Goal: Complete application form: Complete application form

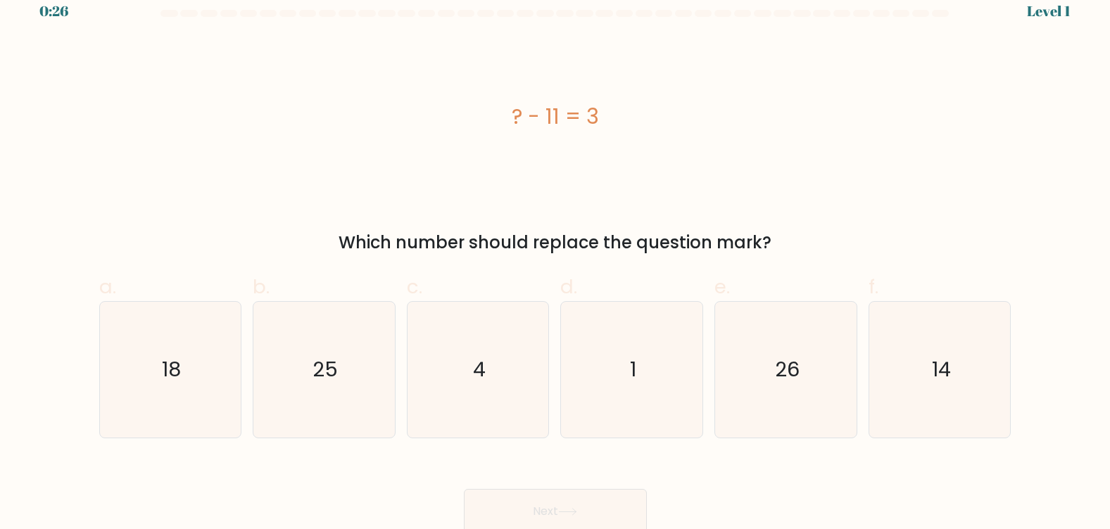
scroll to position [21, 0]
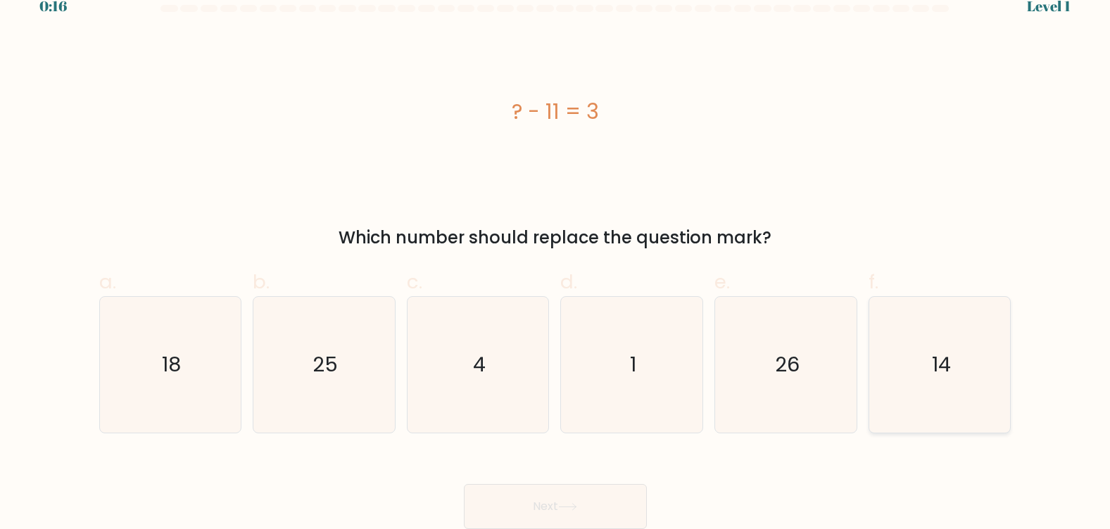
click at [958, 352] on icon "14" at bounding box center [940, 365] width 136 height 136
click at [556, 253] on input "f. 14" at bounding box center [555, 248] width 1 height 9
radio input "true"
click at [589, 517] on button "Next" at bounding box center [555, 506] width 183 height 45
click at [574, 512] on button "Next" at bounding box center [555, 506] width 183 height 45
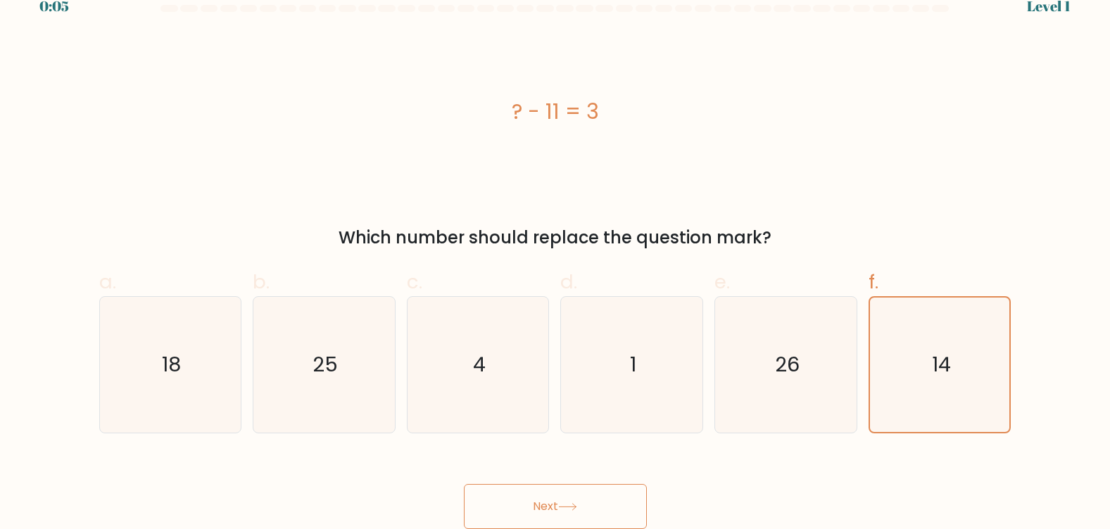
click at [541, 506] on button "Next" at bounding box center [555, 506] width 183 height 45
click at [565, 502] on button "Next" at bounding box center [555, 506] width 183 height 45
click at [570, 504] on icon at bounding box center [567, 507] width 19 height 8
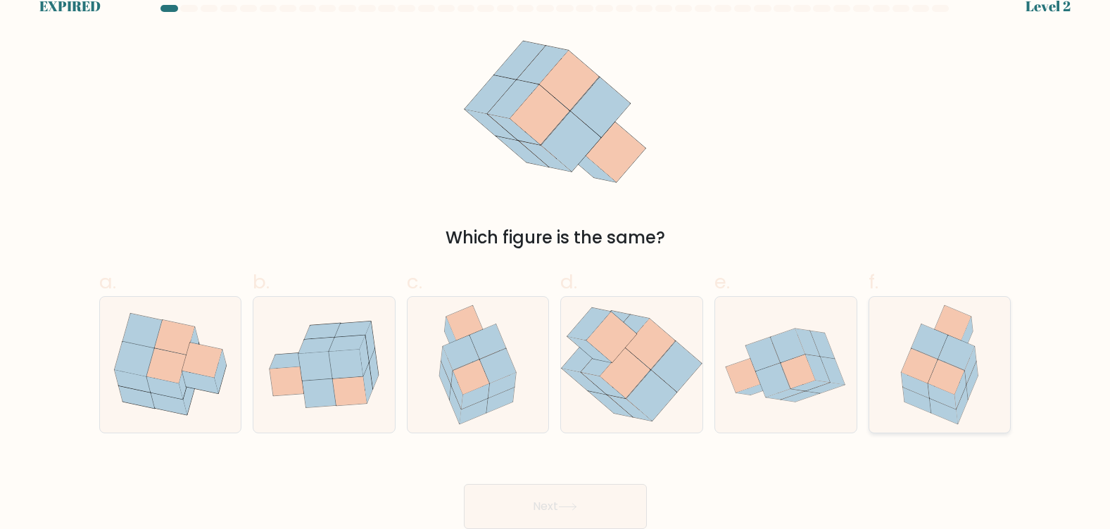
click at [973, 371] on icon at bounding box center [972, 381] width 11 height 38
click at [556, 253] on input "f." at bounding box center [555, 248] width 1 height 9
radio input "true"
click at [605, 508] on button "Next" at bounding box center [555, 506] width 183 height 45
click at [585, 507] on button "Next" at bounding box center [555, 506] width 183 height 45
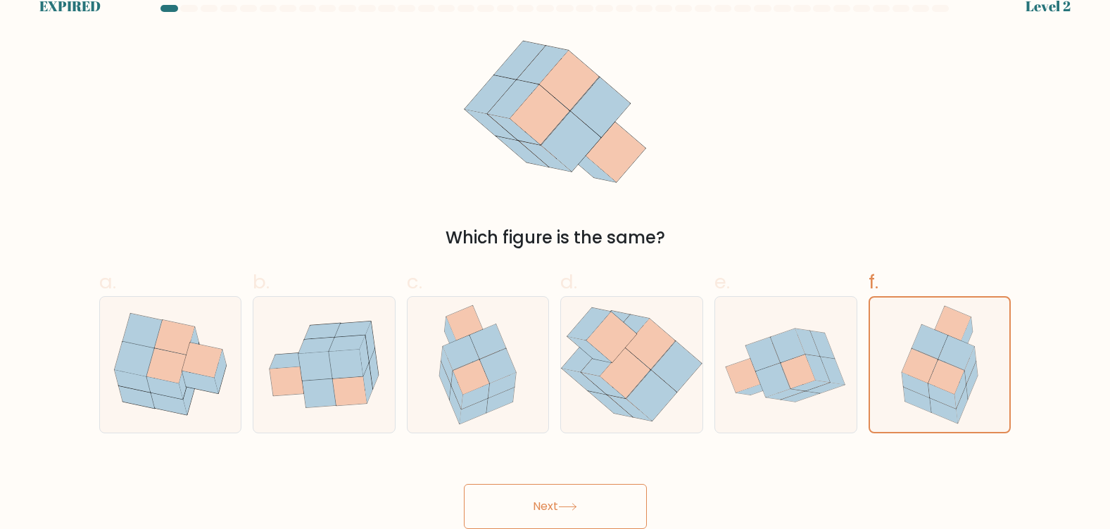
click at [542, 502] on button "Next" at bounding box center [555, 506] width 183 height 45
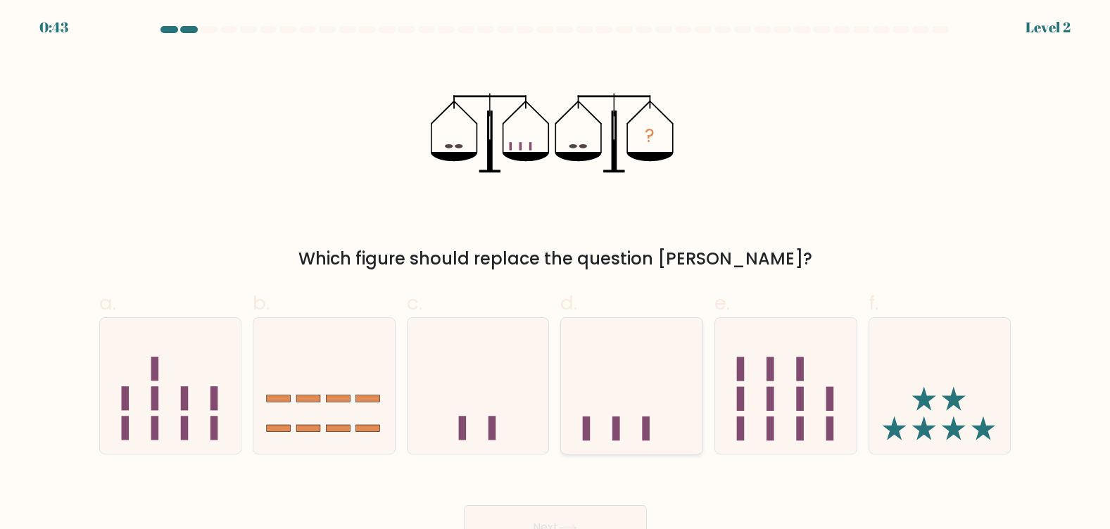
click at [647, 419] on rect at bounding box center [647, 429] width 8 height 24
click at [556, 274] on input "d." at bounding box center [555, 269] width 1 height 9
radio input "true"
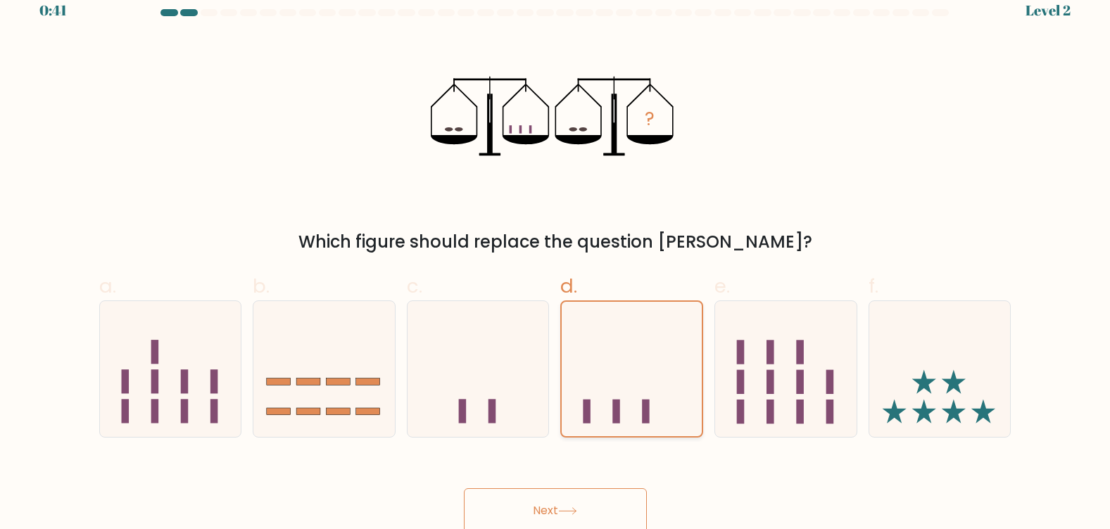
scroll to position [21, 0]
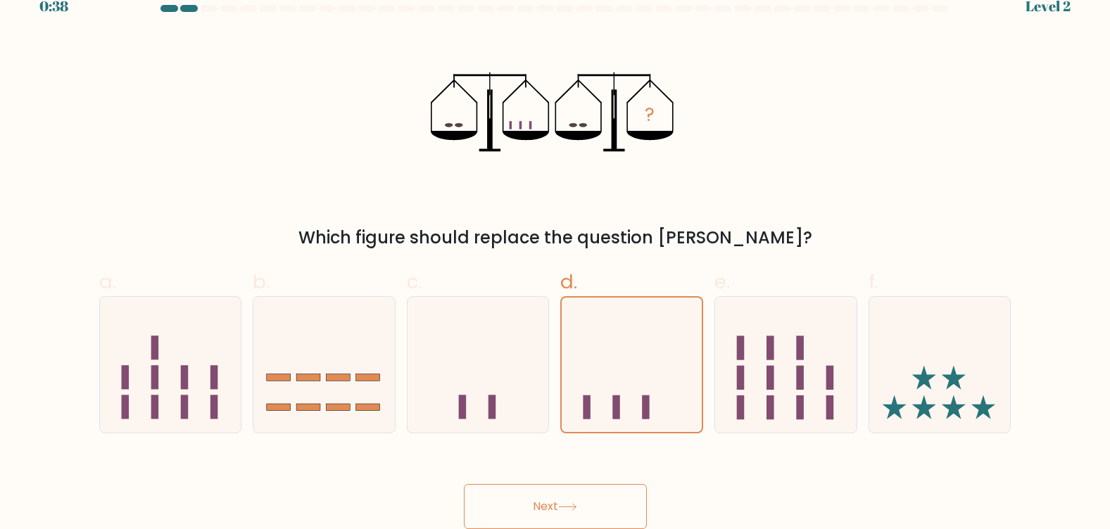
click at [581, 501] on button "Next" at bounding box center [555, 506] width 183 height 45
click at [577, 511] on icon at bounding box center [567, 507] width 19 height 8
click at [551, 505] on button "Next" at bounding box center [555, 506] width 183 height 45
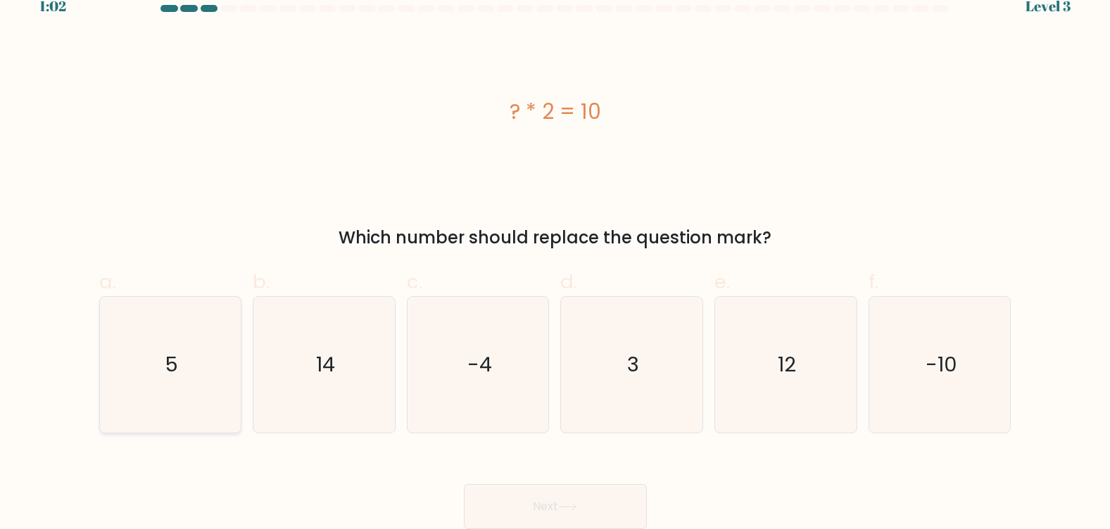
click at [153, 369] on icon "5" at bounding box center [170, 365] width 136 height 136
click at [555, 253] on input "a. 5" at bounding box center [555, 248] width 1 height 9
radio input "true"
click at [558, 517] on button "Next" at bounding box center [555, 506] width 183 height 45
click at [577, 503] on icon at bounding box center [567, 507] width 19 height 8
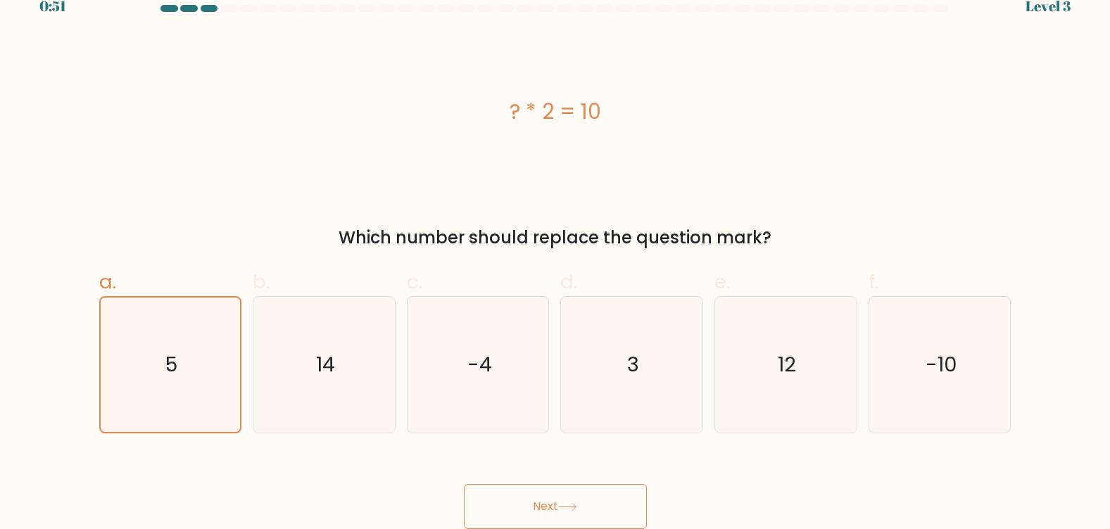
click at [589, 511] on button "Next" at bounding box center [555, 506] width 183 height 45
click at [567, 498] on button "Next" at bounding box center [555, 506] width 183 height 45
click at [542, 510] on button "Next" at bounding box center [555, 506] width 183 height 45
click at [534, 496] on button "Next" at bounding box center [555, 506] width 183 height 45
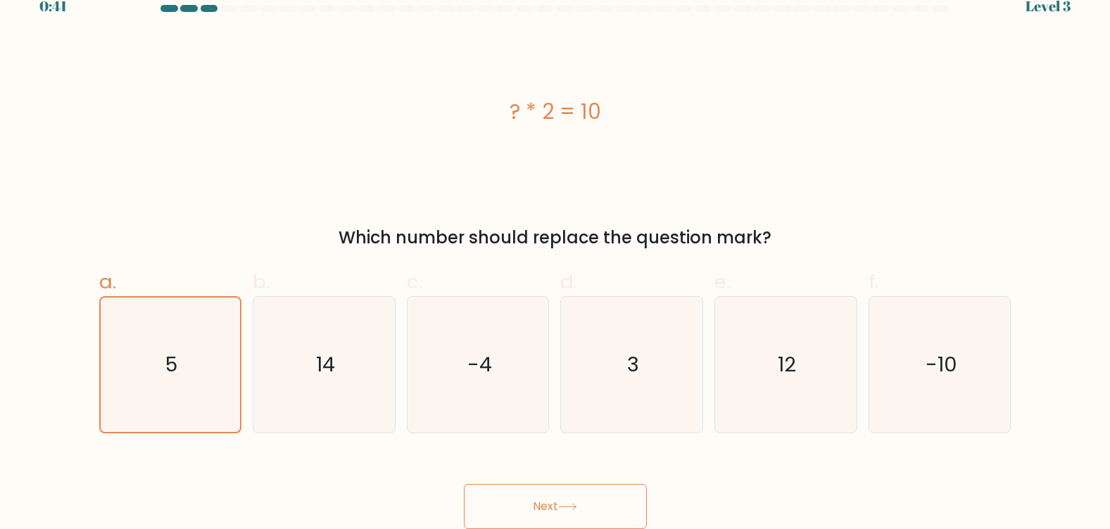
click at [586, 510] on button "Next" at bounding box center [555, 506] width 183 height 45
click at [629, 513] on button "Next" at bounding box center [555, 506] width 183 height 45
click at [545, 491] on button "Next" at bounding box center [555, 506] width 183 height 45
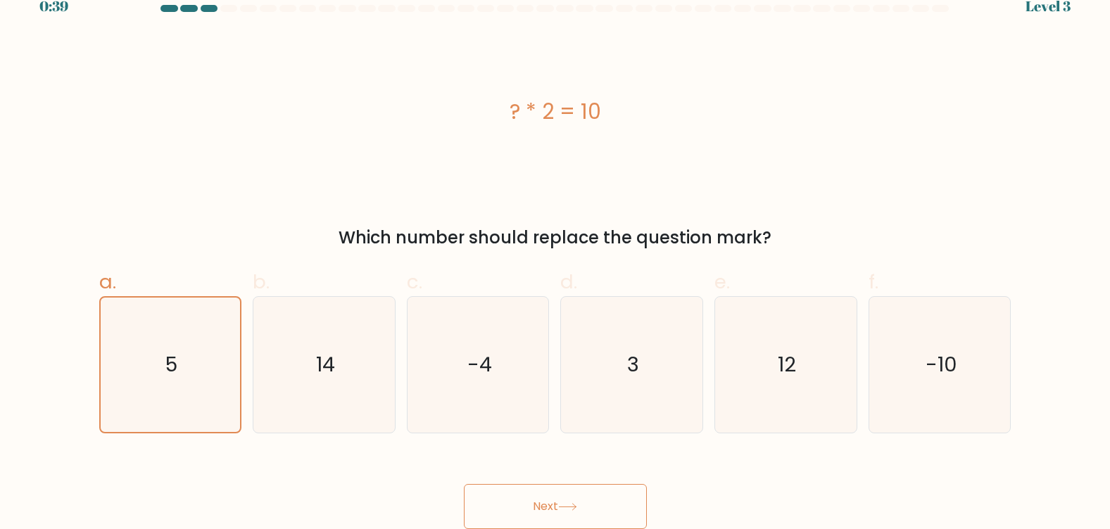
click at [545, 491] on button "Next" at bounding box center [555, 506] width 183 height 45
click at [504, 504] on button "Next" at bounding box center [555, 506] width 183 height 45
click at [517, 527] on button "Next" at bounding box center [555, 506] width 183 height 45
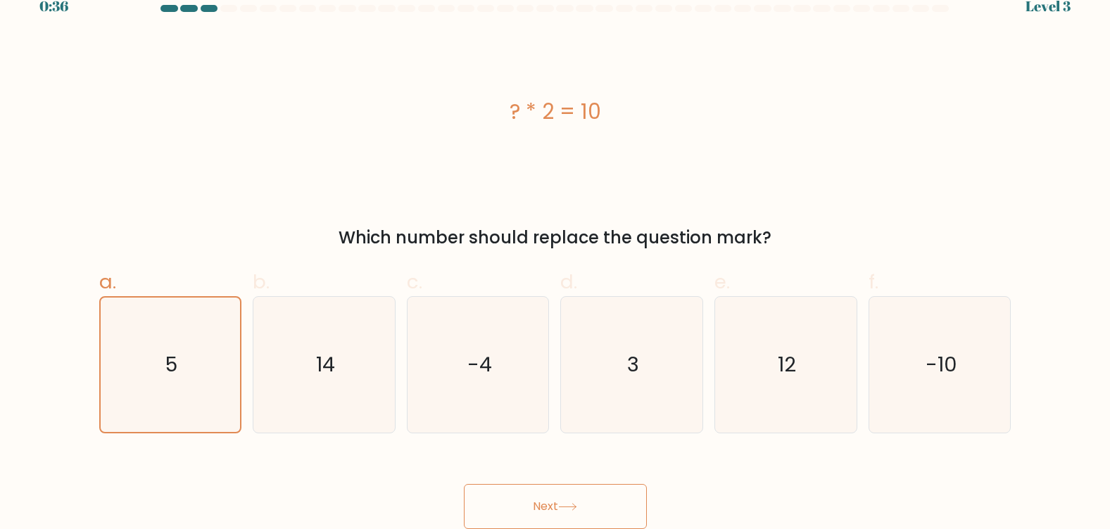
click at [517, 527] on button "Next" at bounding box center [555, 506] width 183 height 45
click at [571, 498] on button "Next" at bounding box center [555, 506] width 183 height 45
click at [579, 513] on button "Next" at bounding box center [555, 506] width 183 height 45
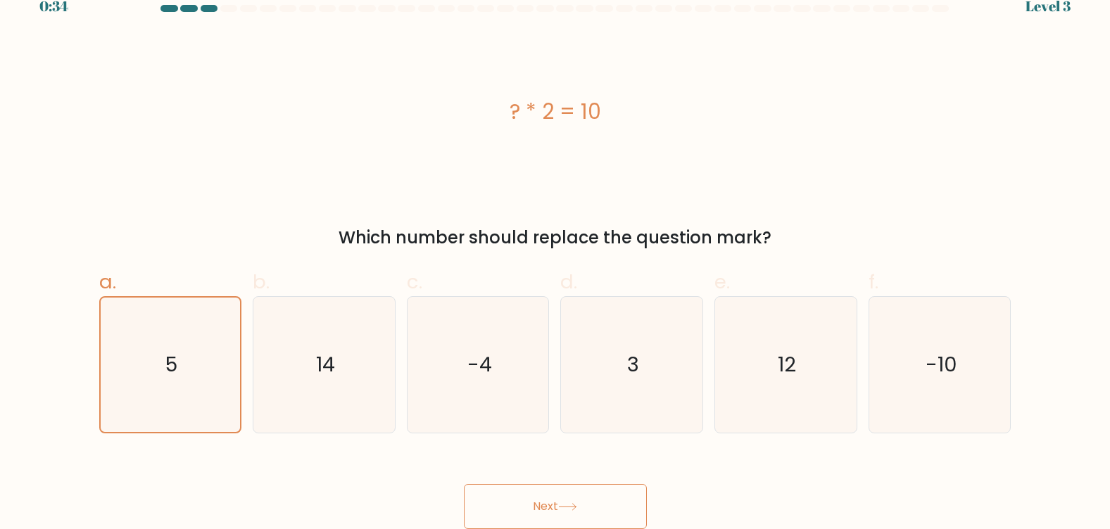
click at [579, 513] on button "Next" at bounding box center [555, 506] width 183 height 45
click at [526, 519] on button "Next" at bounding box center [555, 506] width 183 height 45
click at [572, 498] on button "Next" at bounding box center [555, 506] width 183 height 45
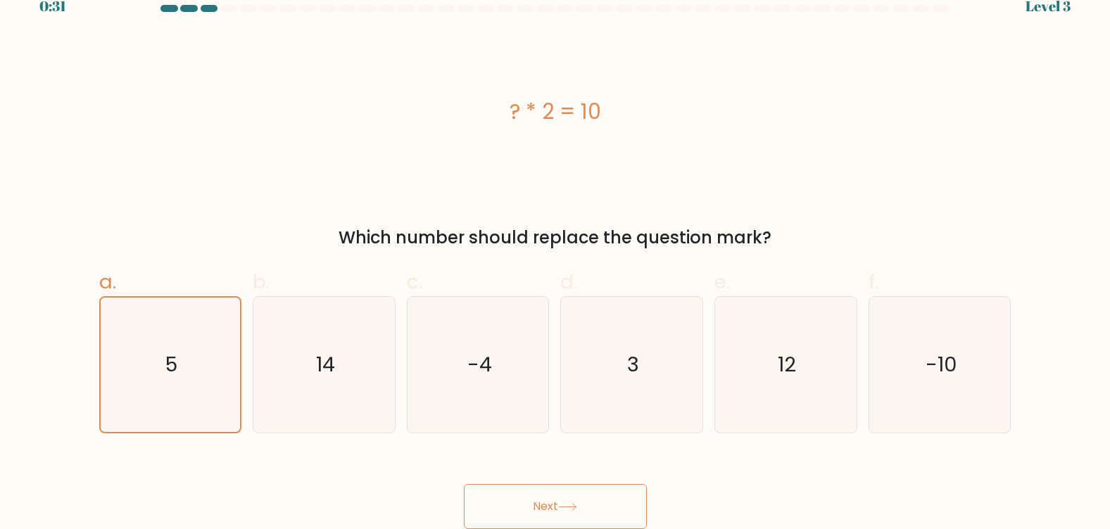
click at [572, 498] on button "Next" at bounding box center [555, 506] width 183 height 45
click at [599, 499] on button "Next" at bounding box center [555, 506] width 183 height 45
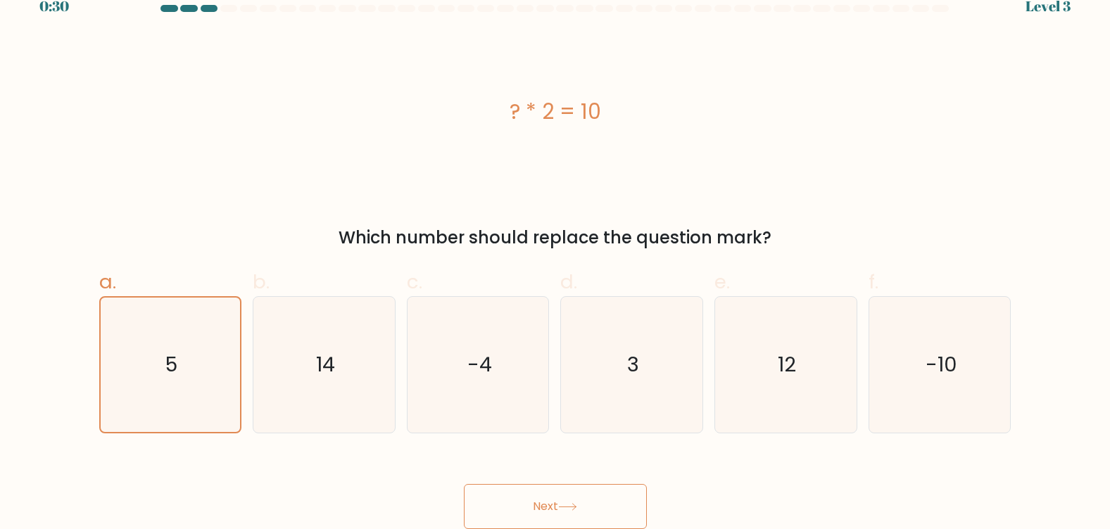
click at [599, 499] on button "Next" at bounding box center [555, 506] width 183 height 45
click at [539, 513] on button "Next" at bounding box center [555, 506] width 183 height 45
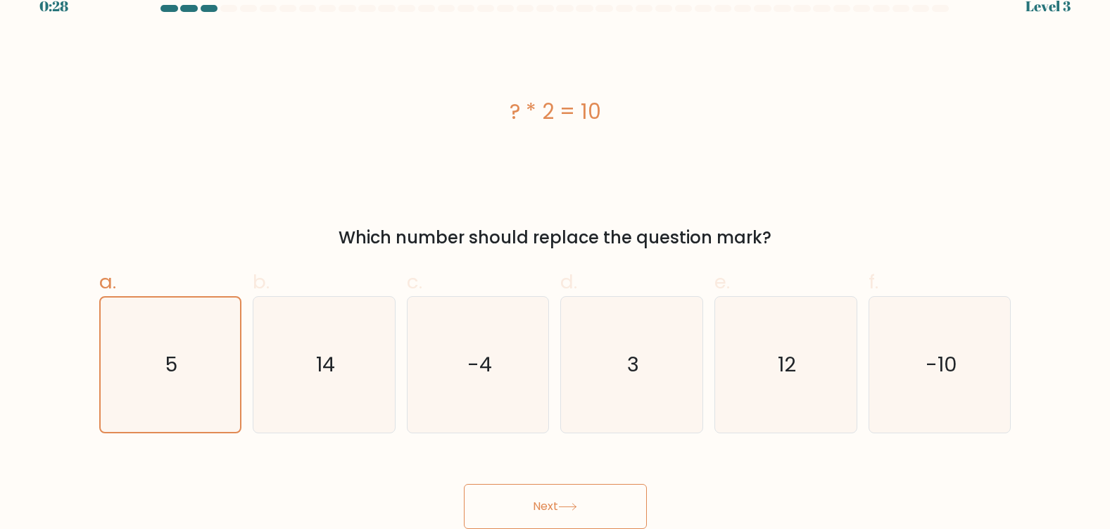
click at [539, 513] on button "Next" at bounding box center [555, 506] width 183 height 45
click at [464, 484] on button "Next" at bounding box center [555, 506] width 183 height 45
click at [539, 513] on button "Next" at bounding box center [555, 506] width 183 height 45
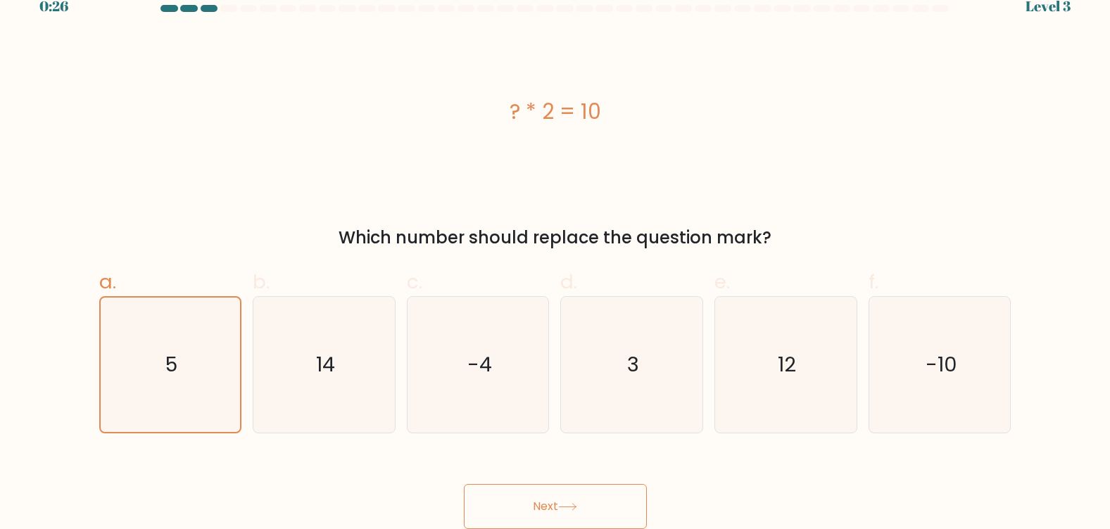
click at [539, 513] on button "Next" at bounding box center [555, 506] width 183 height 45
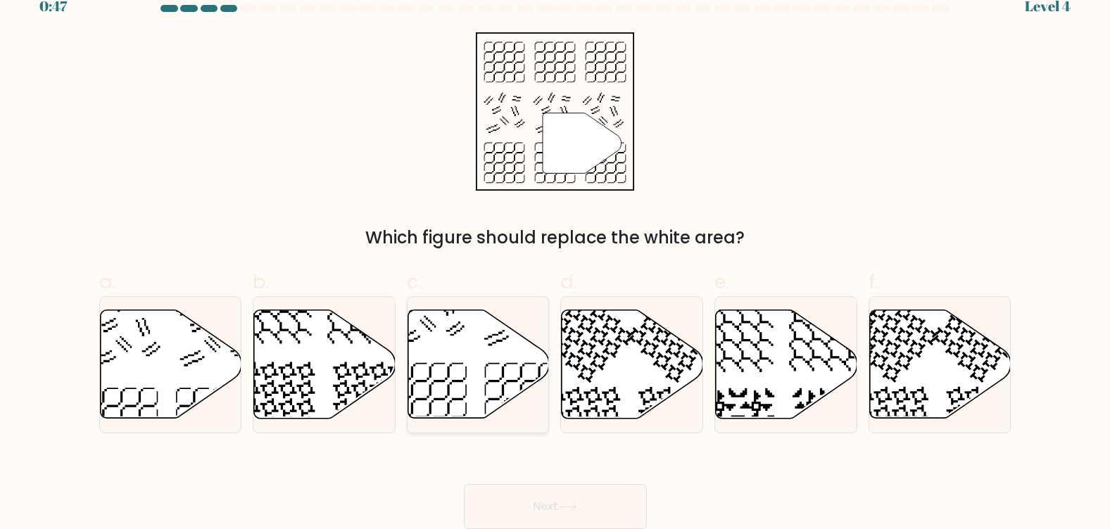
click at [470, 362] on icon at bounding box center [479, 364] width 142 height 108
click at [555, 253] on input "c." at bounding box center [555, 248] width 1 height 9
radio input "true"
click at [596, 503] on button "Next" at bounding box center [555, 506] width 183 height 45
click at [593, 507] on button "Next" at bounding box center [555, 506] width 183 height 45
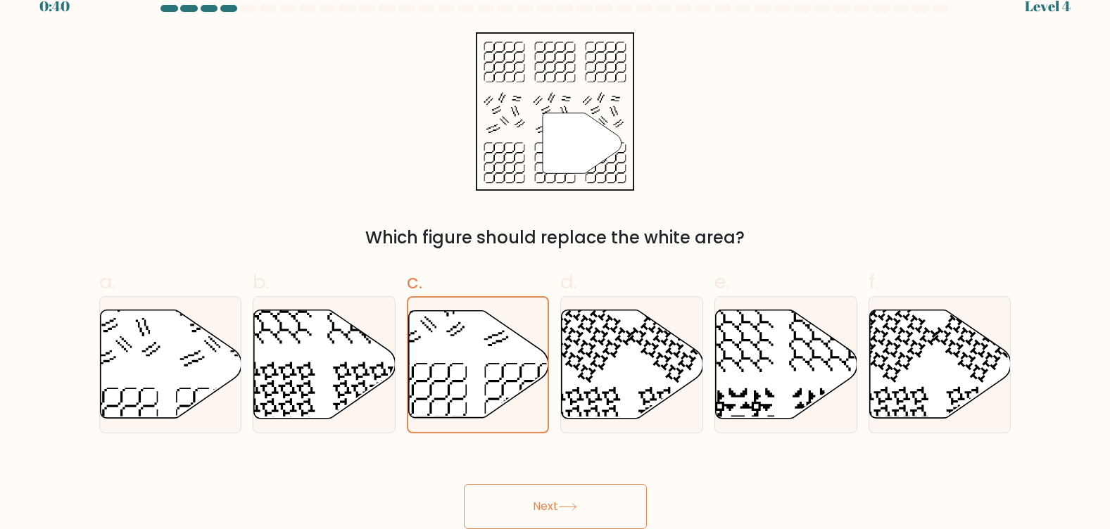
click at [593, 507] on button "Next" at bounding box center [555, 506] width 183 height 45
click at [589, 501] on button "Next" at bounding box center [555, 506] width 183 height 45
click at [582, 508] on button "Next" at bounding box center [555, 506] width 183 height 45
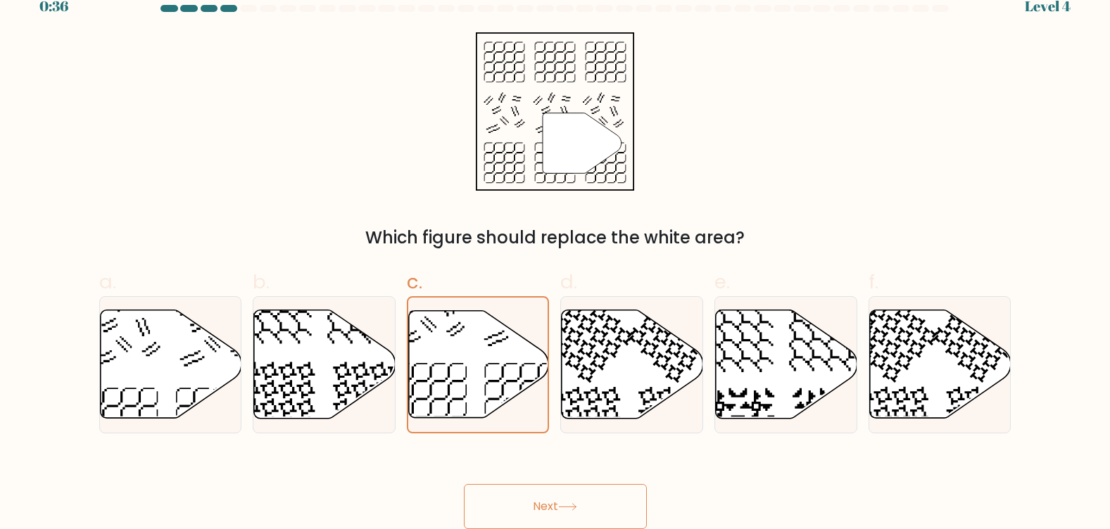
click at [582, 508] on button "Next" at bounding box center [555, 506] width 183 height 45
click at [570, 500] on button "Next" at bounding box center [555, 506] width 183 height 45
click at [513, 501] on button "Next" at bounding box center [555, 506] width 183 height 45
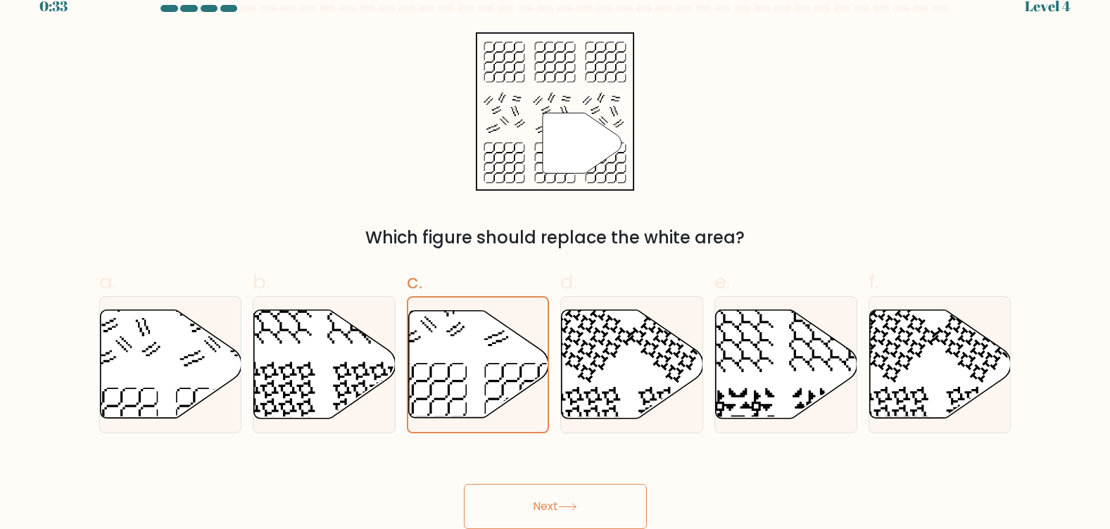
click at [518, 501] on button "Next" at bounding box center [555, 506] width 183 height 45
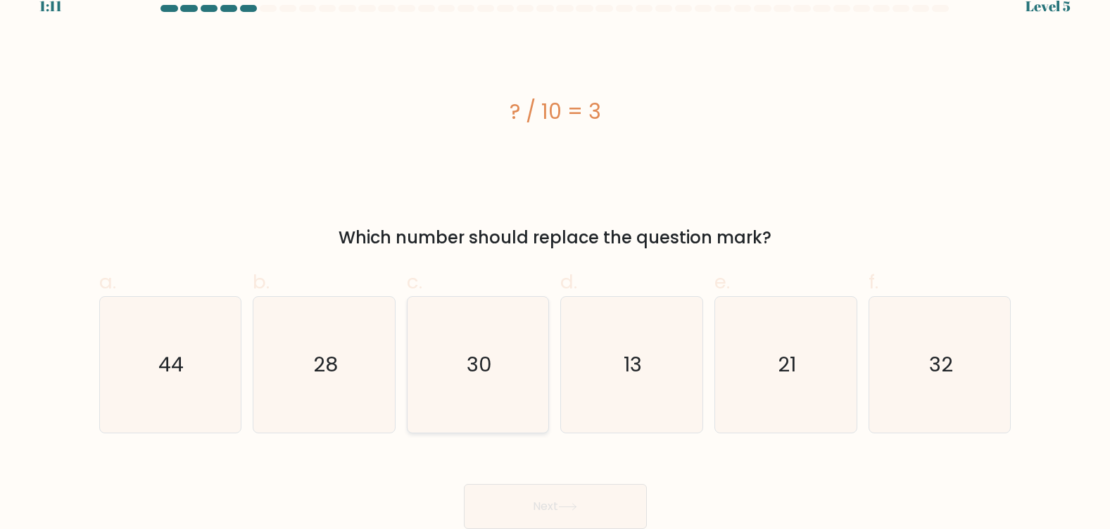
click at [493, 380] on icon "30" at bounding box center [478, 365] width 136 height 136
click at [555, 253] on input "c. 30" at bounding box center [555, 248] width 1 height 9
radio input "true"
click at [589, 501] on button "Next" at bounding box center [555, 506] width 183 height 45
click at [558, 501] on button "Next" at bounding box center [555, 506] width 183 height 45
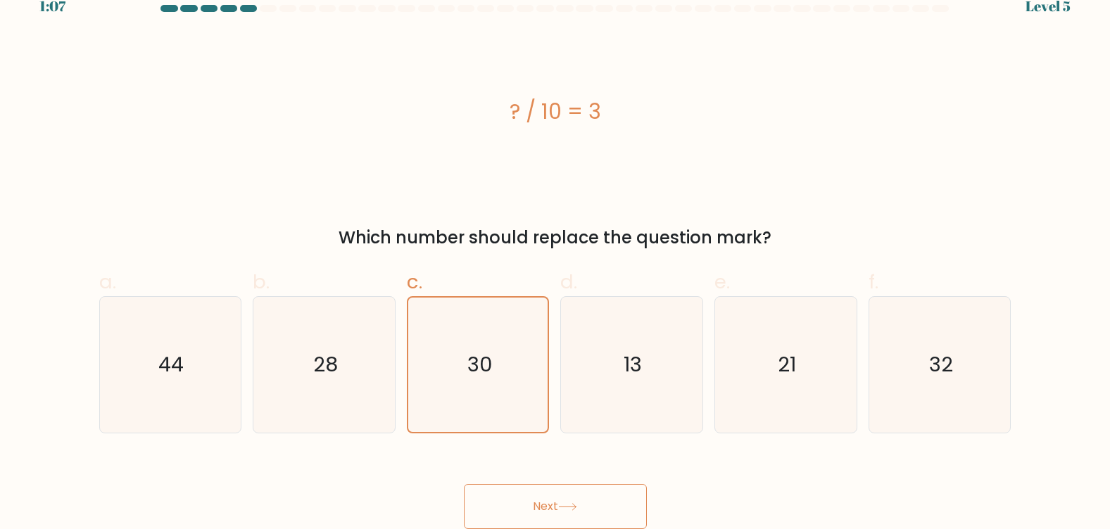
click at [558, 501] on button "Next" at bounding box center [555, 506] width 183 height 45
click at [546, 501] on button "Next" at bounding box center [555, 506] width 183 height 45
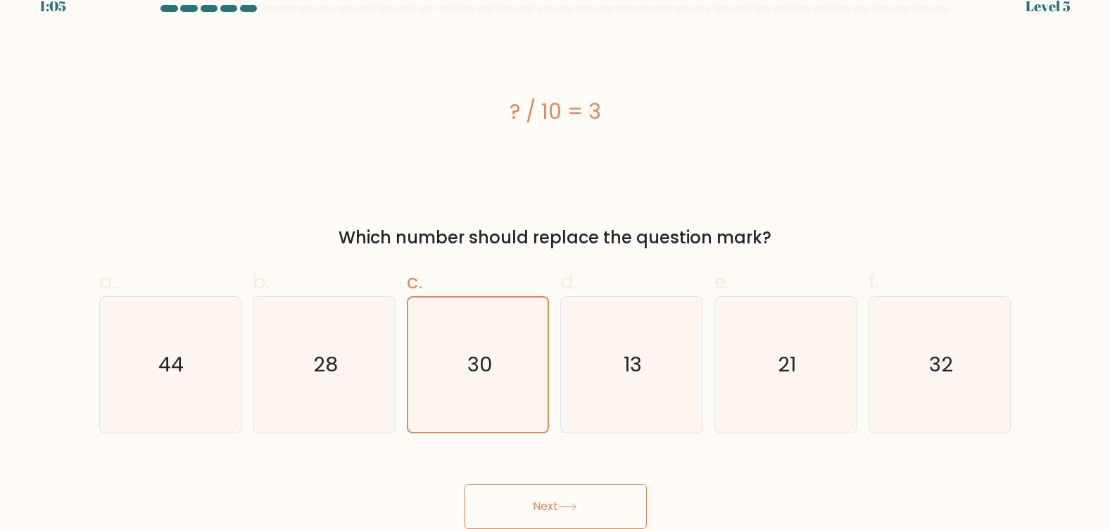
click at [546, 501] on button "Next" at bounding box center [555, 506] width 183 height 45
click at [544, 498] on button "Next" at bounding box center [555, 506] width 183 height 45
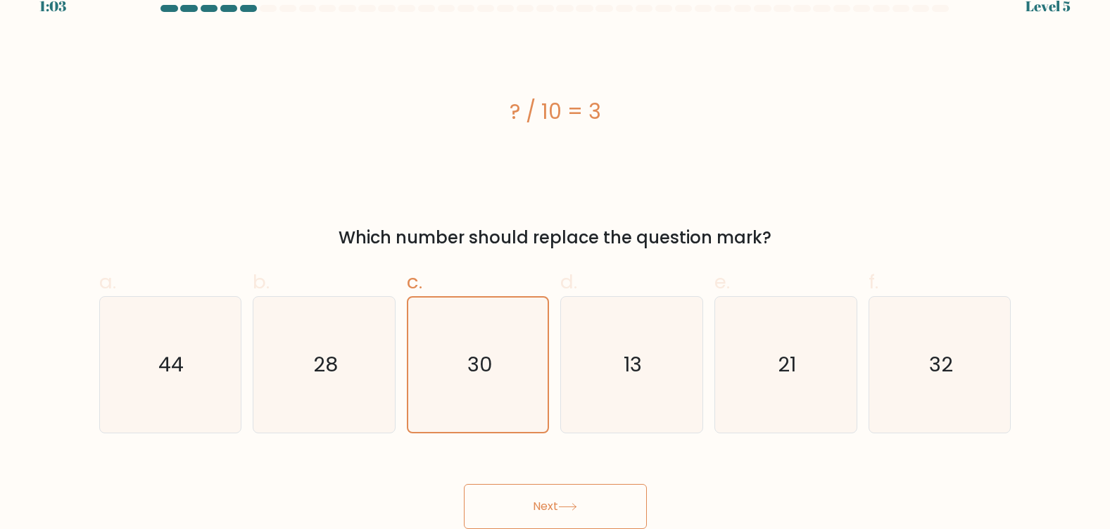
click at [544, 498] on button "Next" at bounding box center [555, 506] width 183 height 45
click at [567, 486] on button "Next" at bounding box center [555, 506] width 183 height 45
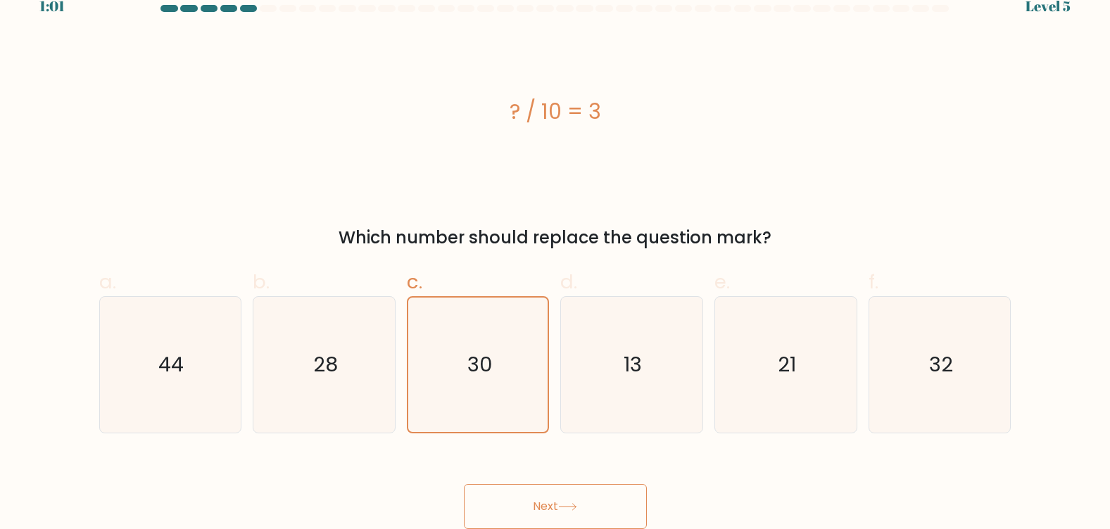
click at [567, 486] on button "Next" at bounding box center [555, 506] width 183 height 45
click at [617, 504] on button "Next" at bounding box center [555, 506] width 183 height 45
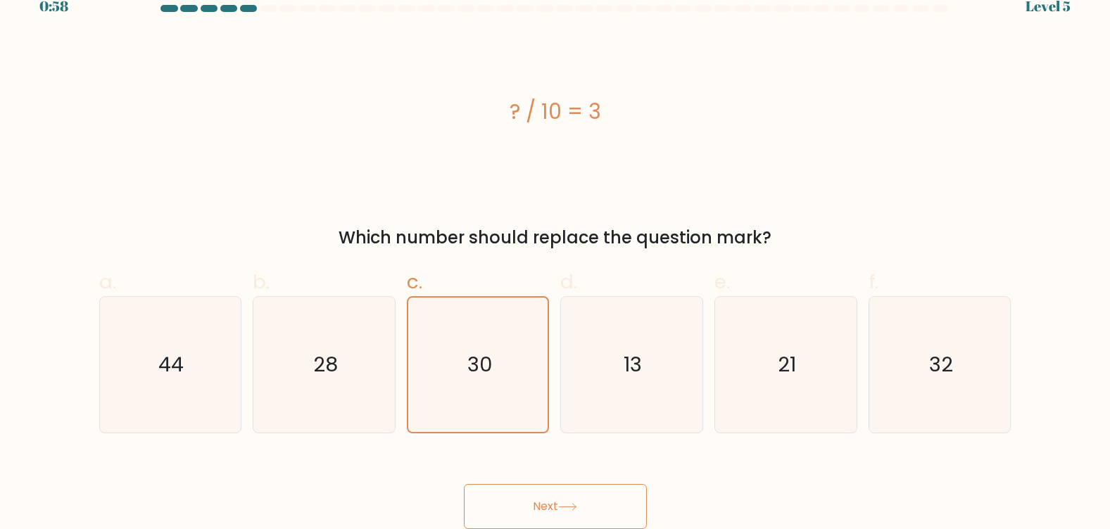
click at [538, 504] on button "Next" at bounding box center [555, 506] width 183 height 45
click at [484, 507] on button "Next" at bounding box center [555, 506] width 183 height 45
click at [524, 507] on button "Next" at bounding box center [555, 506] width 183 height 45
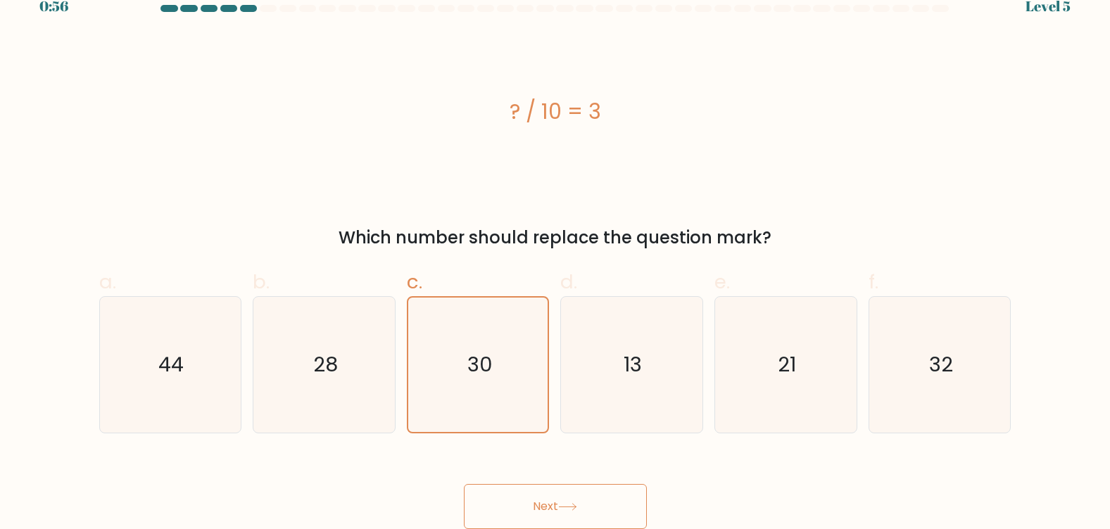
click at [512, 505] on button "Next" at bounding box center [555, 506] width 183 height 45
click at [577, 510] on icon at bounding box center [567, 507] width 19 height 8
click at [628, 506] on button "Next" at bounding box center [555, 506] width 183 height 45
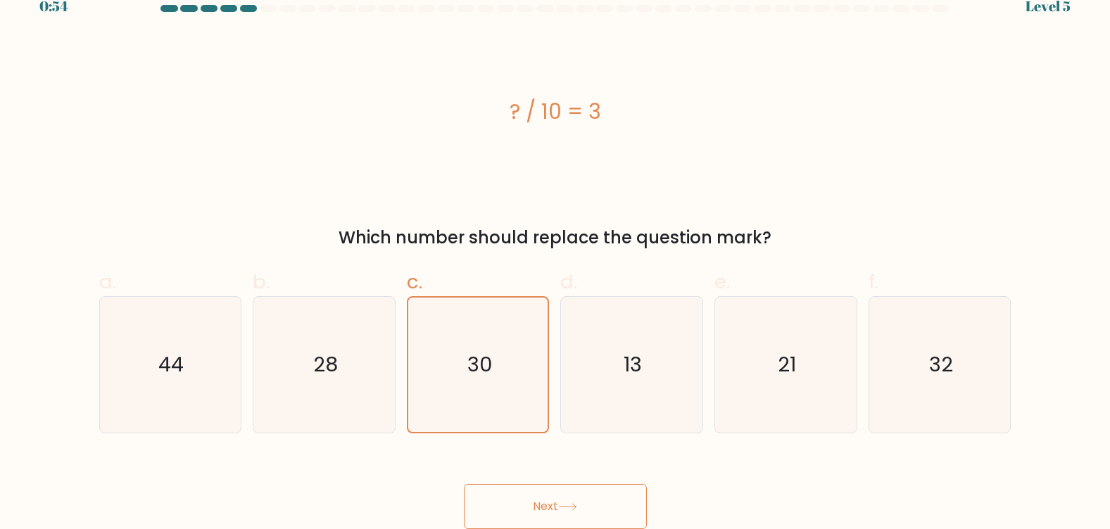
click at [628, 506] on button "Next" at bounding box center [555, 506] width 183 height 45
click at [623, 506] on button "Next" at bounding box center [555, 506] width 183 height 45
click at [608, 507] on button "Next" at bounding box center [555, 506] width 183 height 45
click at [596, 507] on button "Next" at bounding box center [555, 506] width 183 height 45
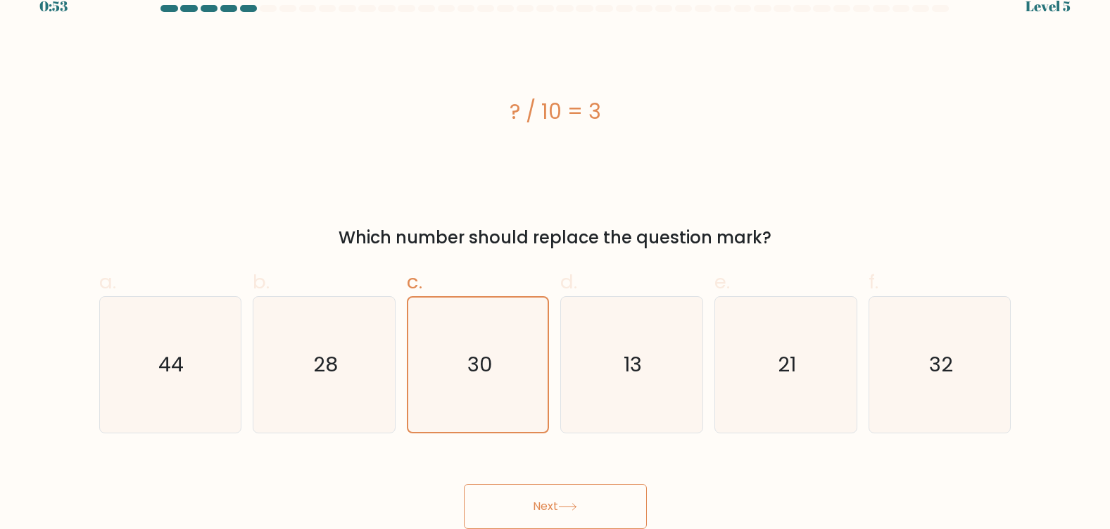
click at [596, 507] on button "Next" at bounding box center [555, 506] width 183 height 45
click at [575, 507] on icon at bounding box center [567, 507] width 17 height 6
click at [558, 508] on button "Next" at bounding box center [555, 506] width 183 height 45
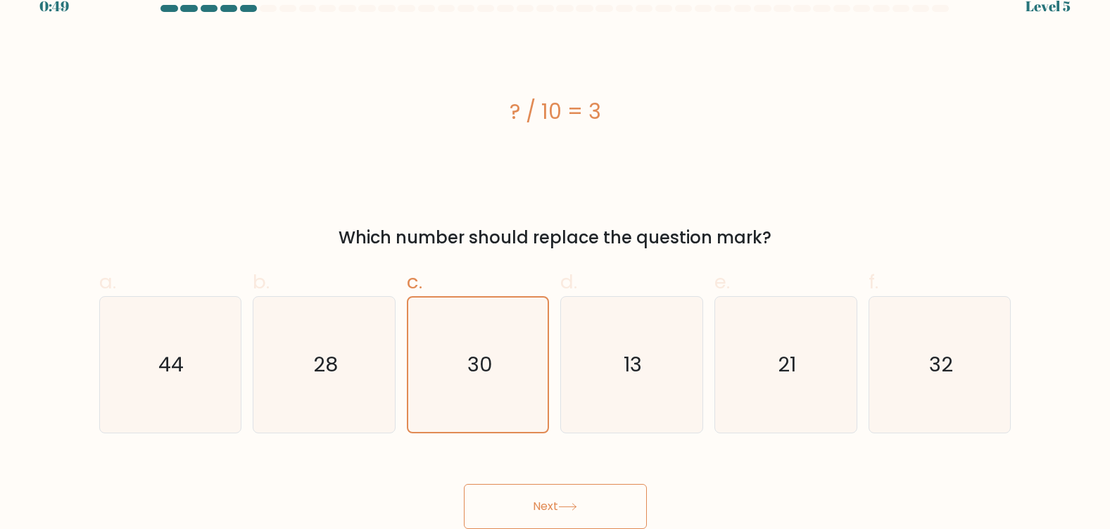
click at [553, 505] on button "Next" at bounding box center [555, 506] width 183 height 45
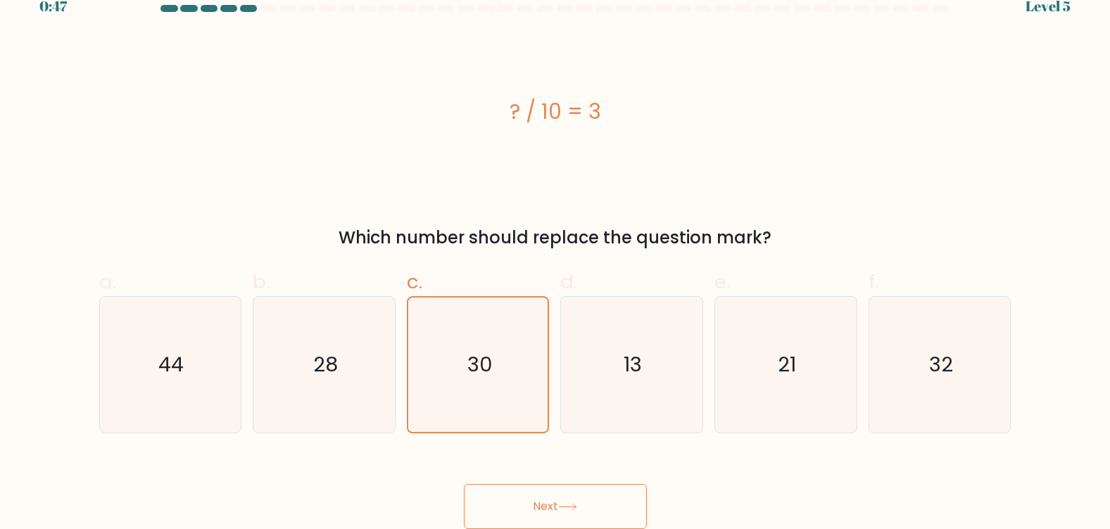
click at [553, 505] on button "Next" at bounding box center [555, 506] width 183 height 45
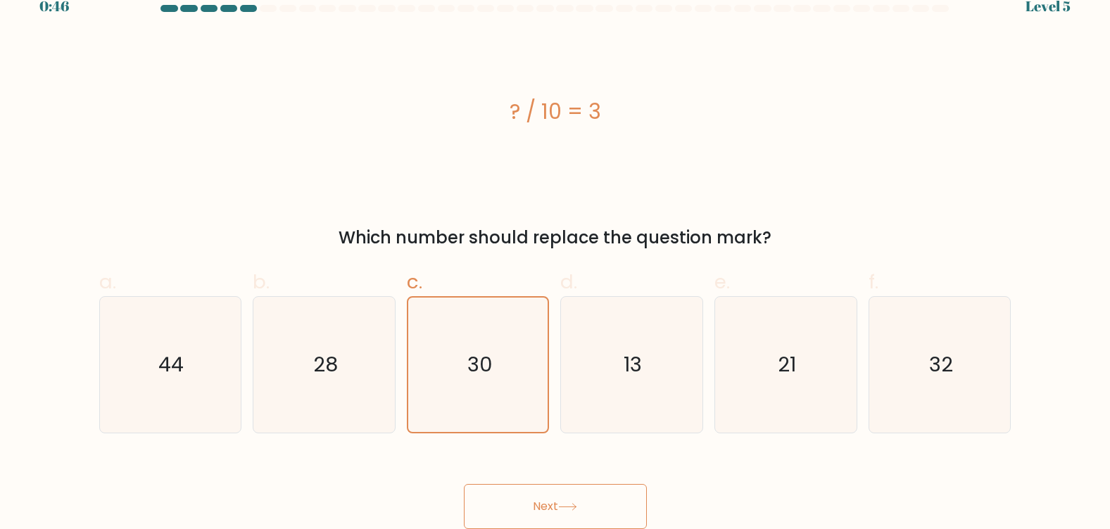
click at [553, 505] on button "Next" at bounding box center [555, 506] width 183 height 45
click at [555, 506] on button "Next" at bounding box center [555, 506] width 183 height 45
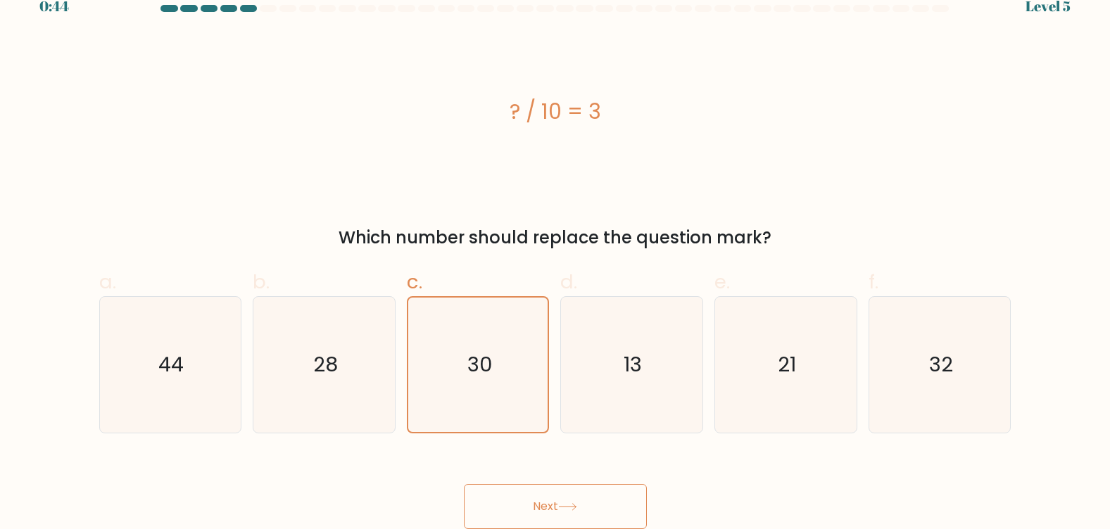
click at [555, 506] on button "Next" at bounding box center [555, 506] width 183 height 45
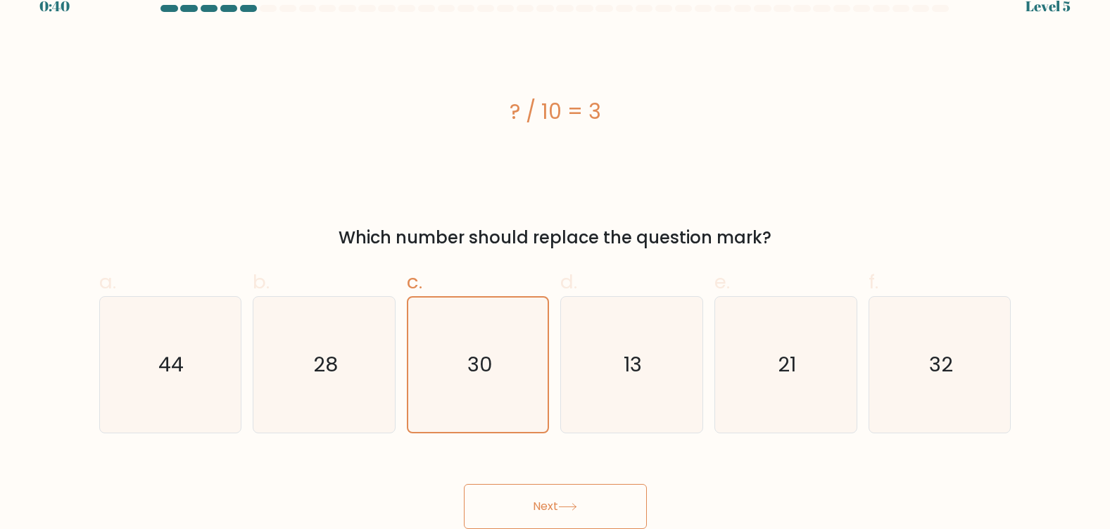
click at [571, 505] on icon at bounding box center [567, 507] width 19 height 8
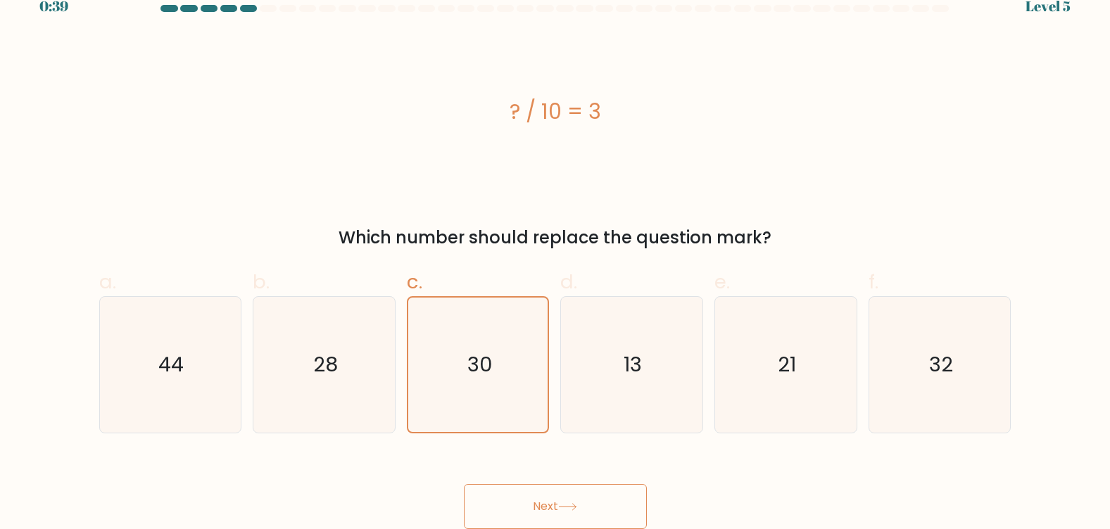
click at [571, 505] on icon at bounding box center [567, 507] width 19 height 8
click at [612, 513] on button "Next" at bounding box center [555, 506] width 183 height 45
click at [584, 508] on button "Next" at bounding box center [555, 506] width 183 height 45
click at [555, 508] on button "Next" at bounding box center [555, 506] width 183 height 45
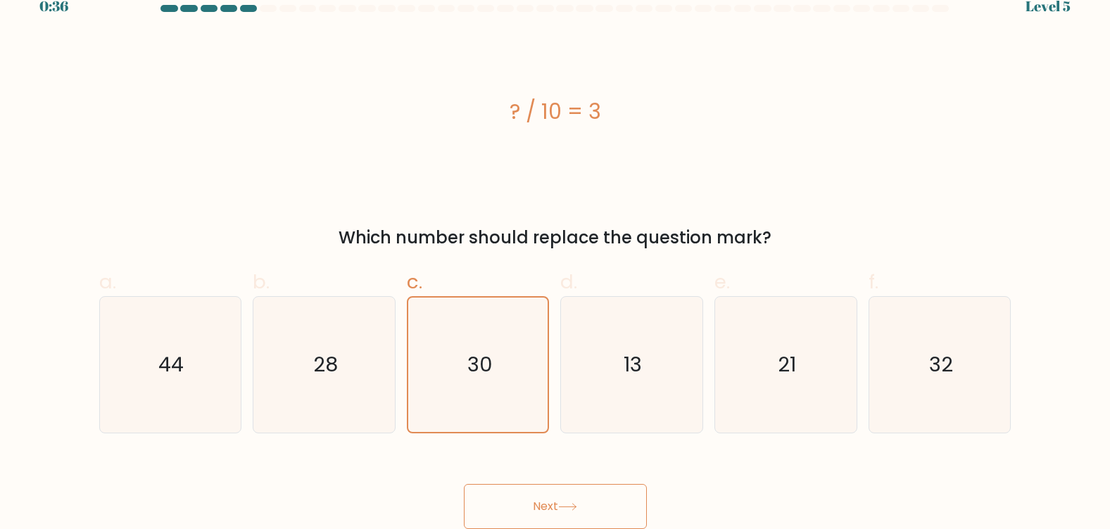
click at [505, 505] on button "Next" at bounding box center [555, 506] width 183 height 45
click at [498, 505] on button "Next" at bounding box center [555, 506] width 183 height 45
click at [505, 501] on button "Next" at bounding box center [555, 506] width 183 height 45
click at [460, 502] on div "Next" at bounding box center [555, 490] width 929 height 79
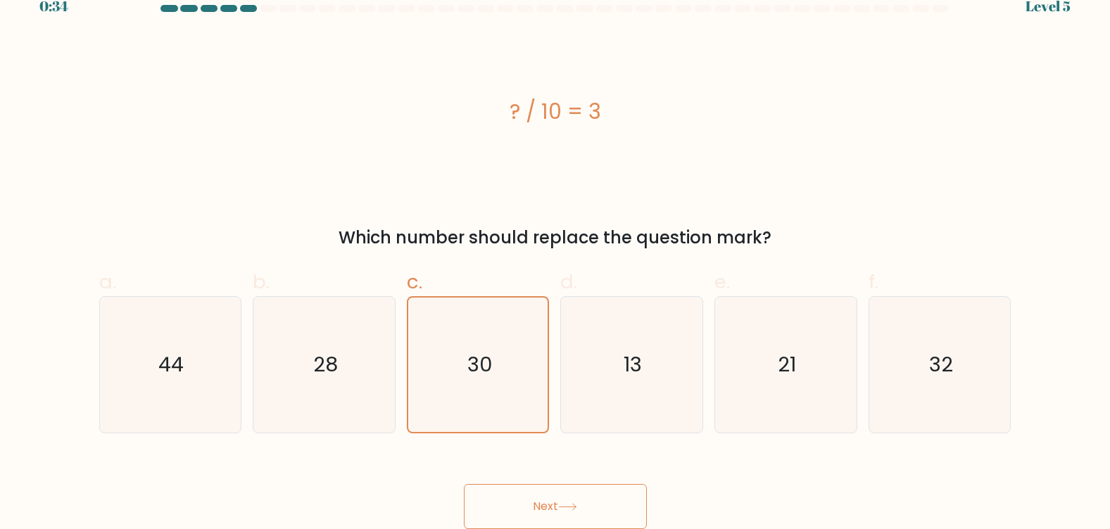
click at [460, 503] on div "Next" at bounding box center [555, 490] width 929 height 79
click at [625, 471] on div "Next" at bounding box center [555, 490] width 929 height 79
click at [571, 516] on button "Next" at bounding box center [555, 506] width 183 height 45
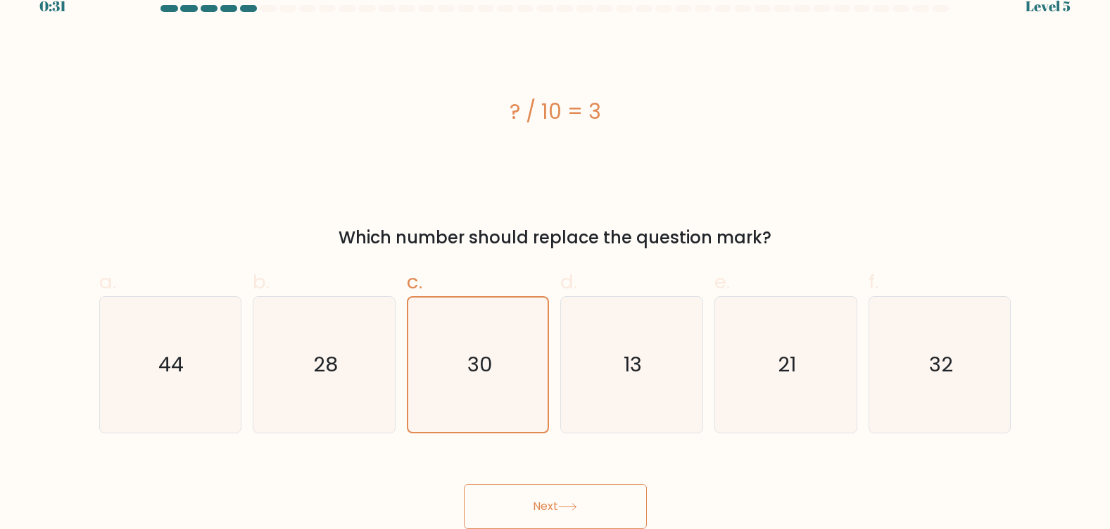
click at [571, 516] on button "Next" at bounding box center [555, 506] width 183 height 45
click at [581, 514] on button "Next" at bounding box center [555, 506] width 183 height 45
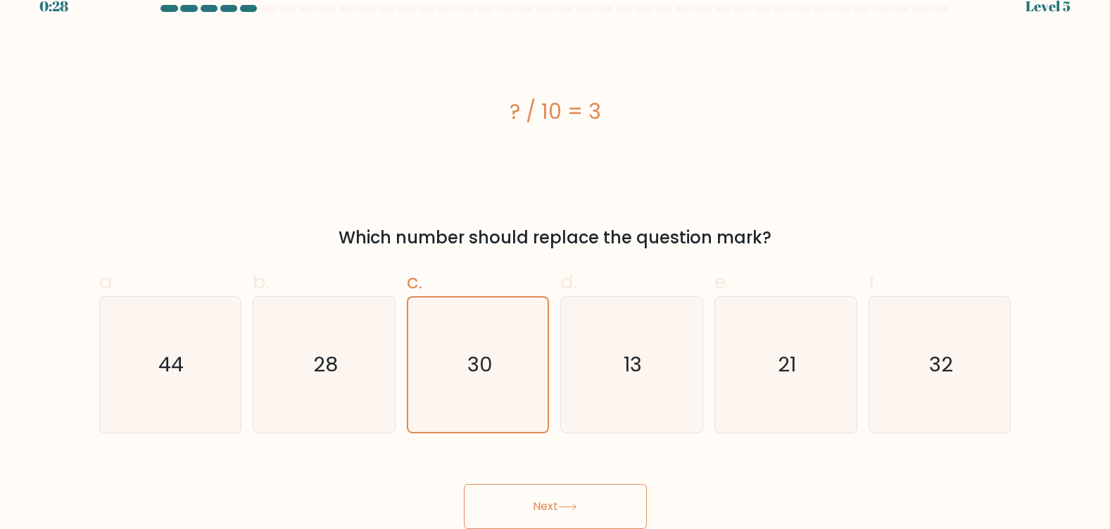
click at [581, 514] on button "Next" at bounding box center [555, 506] width 183 height 45
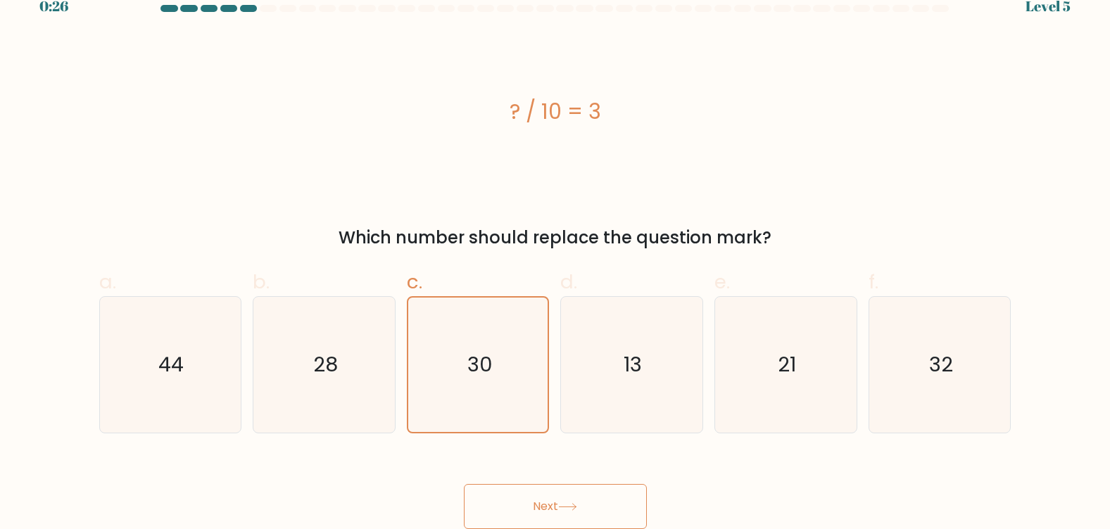
click at [581, 514] on button "Next" at bounding box center [555, 506] width 183 height 45
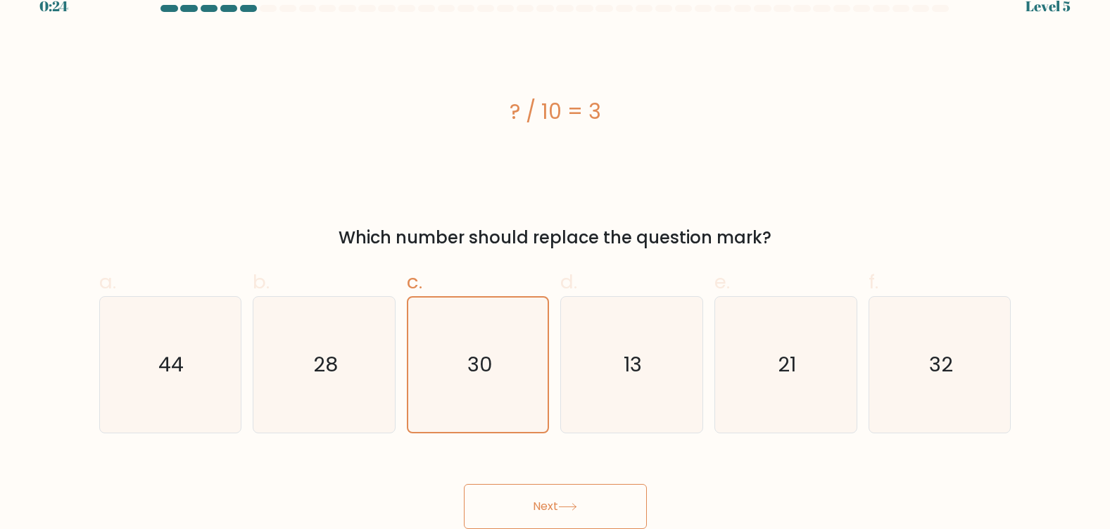
click at [581, 514] on button "Next" at bounding box center [555, 506] width 183 height 45
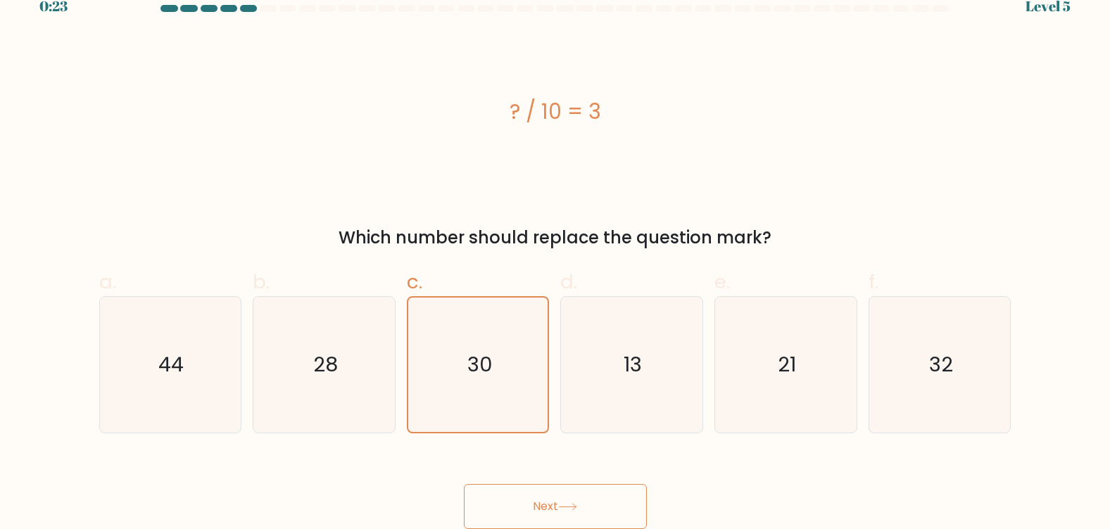
click at [581, 514] on button "Next" at bounding box center [555, 506] width 183 height 45
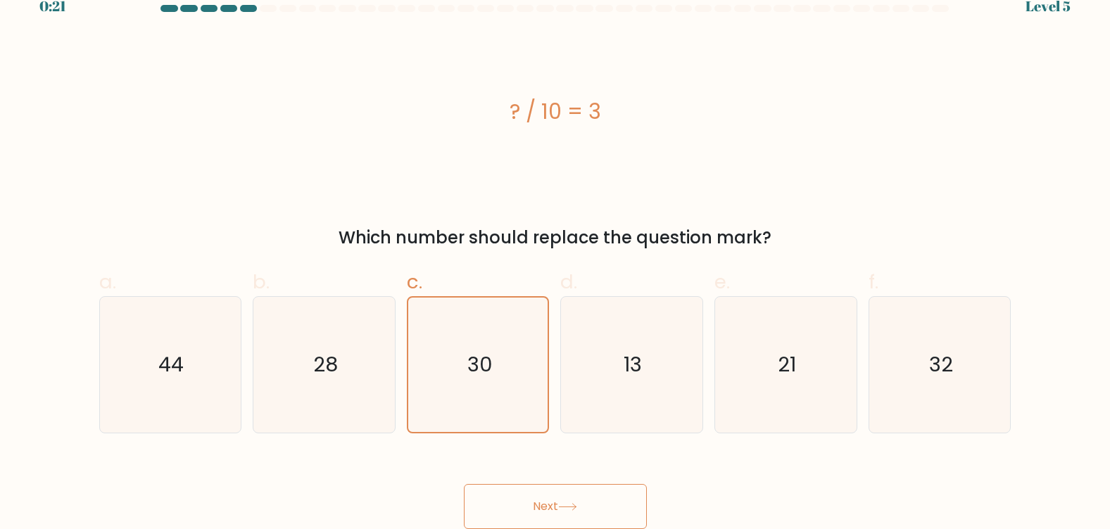
click at [581, 514] on button "Next" at bounding box center [555, 506] width 183 height 45
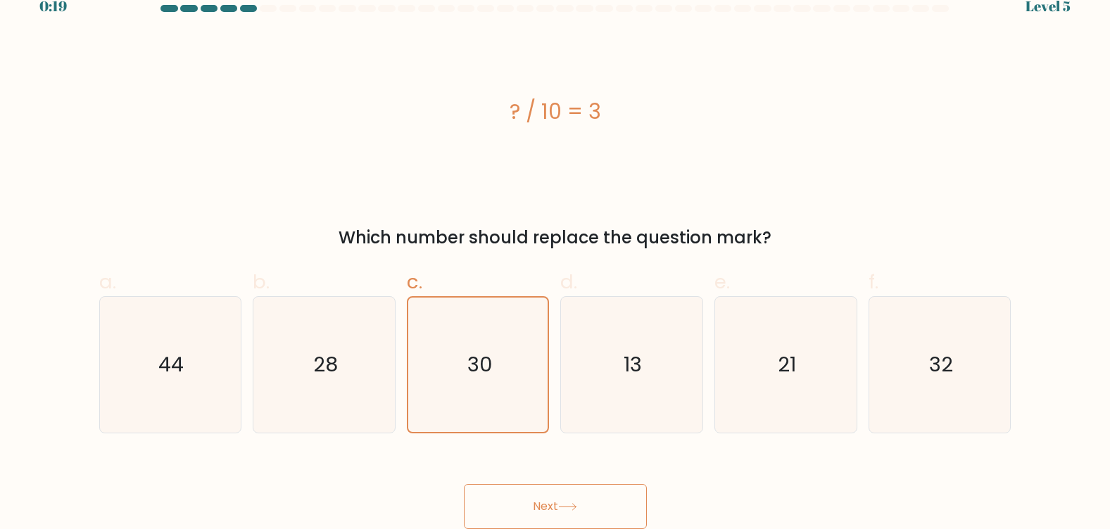
click at [581, 514] on button "Next" at bounding box center [555, 506] width 183 height 45
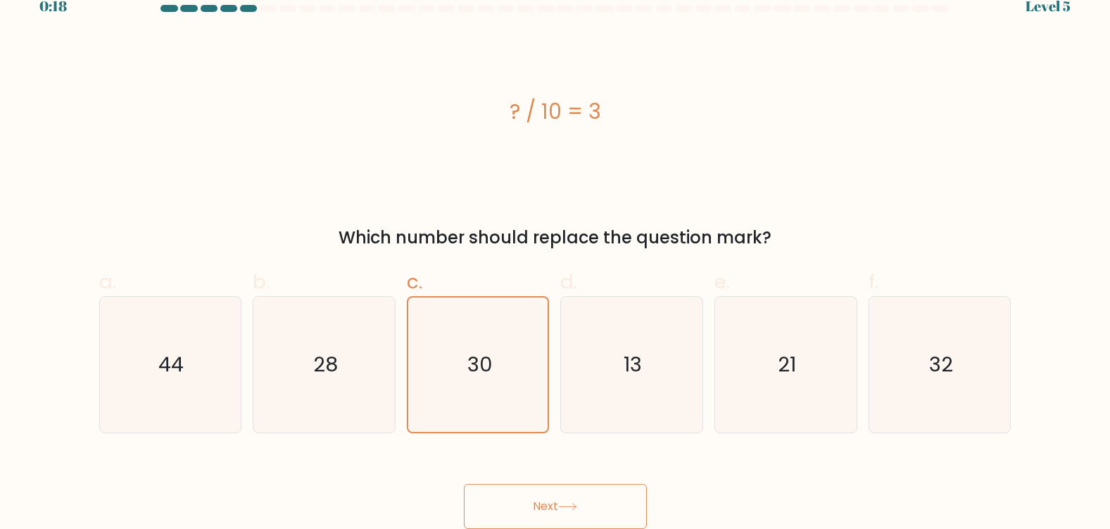
click at [581, 514] on button "Next" at bounding box center [555, 506] width 183 height 45
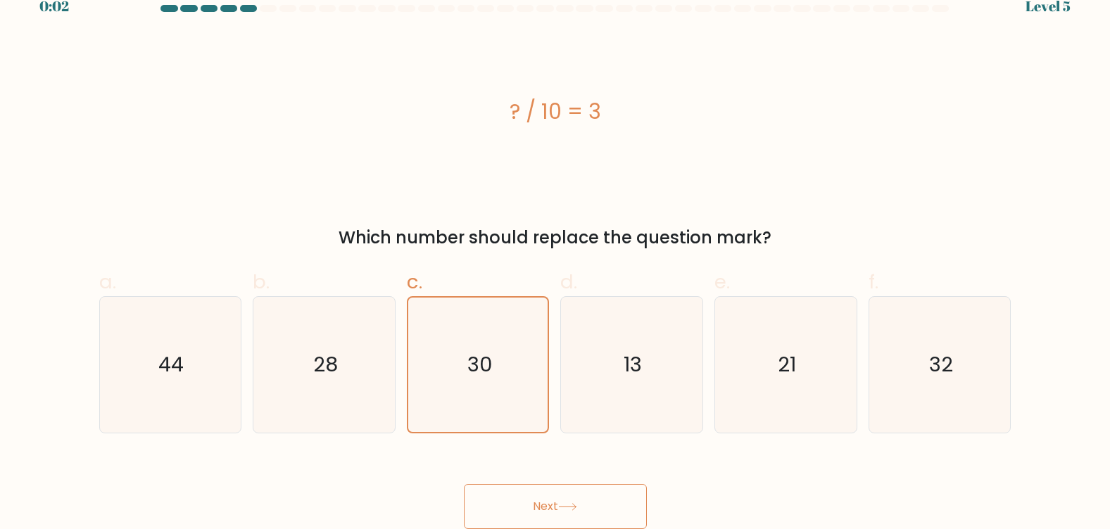
click at [581, 514] on button "Next" at bounding box center [555, 506] width 183 height 45
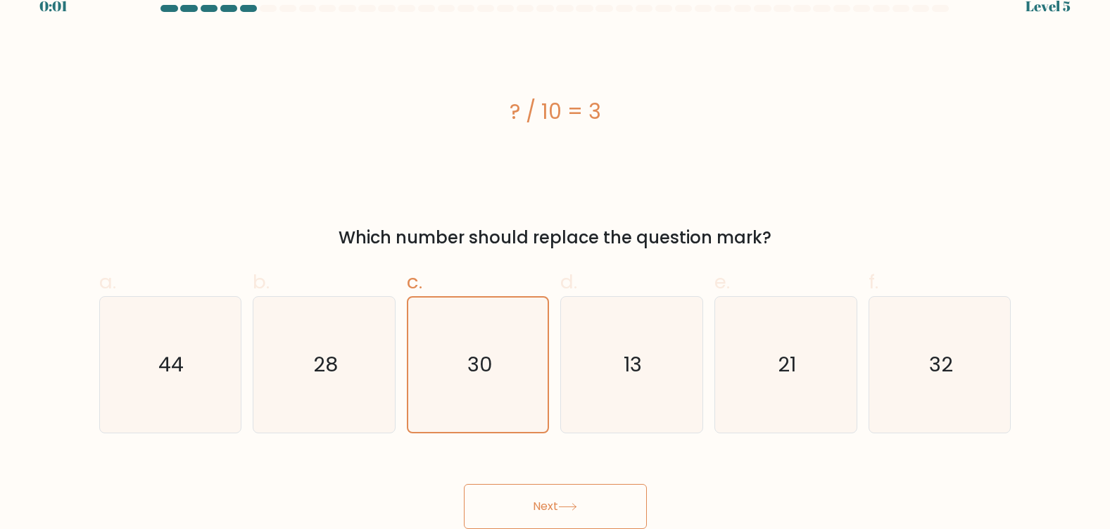
click at [581, 514] on button "Next" at bounding box center [555, 506] width 183 height 45
click at [495, 505] on button "Next" at bounding box center [555, 506] width 183 height 45
click at [495, 505] on div "Next" at bounding box center [555, 490] width 929 height 79
drag, startPoint x: 495, startPoint y: 505, endPoint x: 401, endPoint y: 467, distance: 100.8
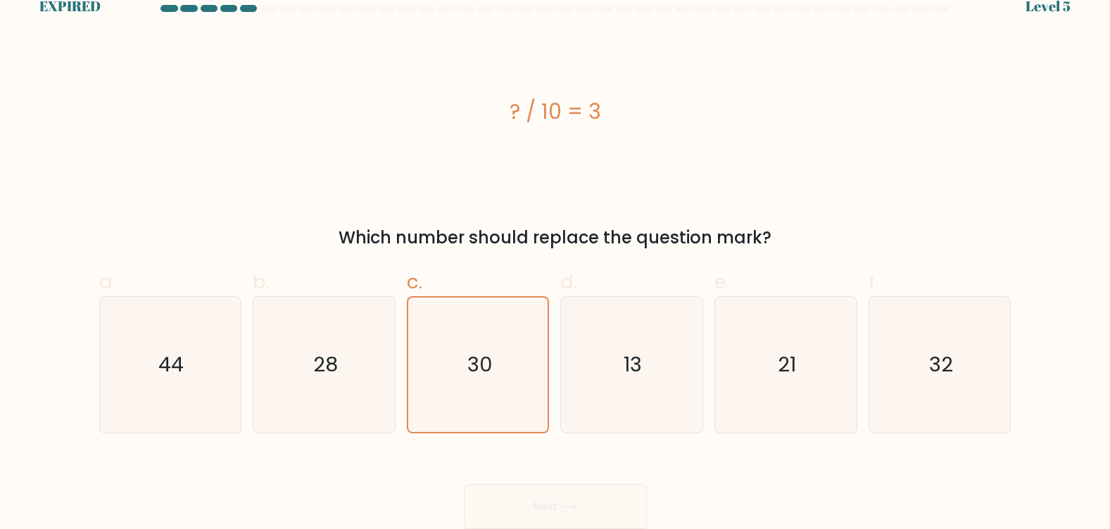
click at [401, 467] on div "Next" at bounding box center [555, 490] width 929 height 79
click at [489, 379] on text "30" at bounding box center [479, 365] width 25 height 28
click at [555, 253] on input "c. 30" at bounding box center [555, 248] width 1 height 9
